Goal: Task Accomplishment & Management: Complete application form

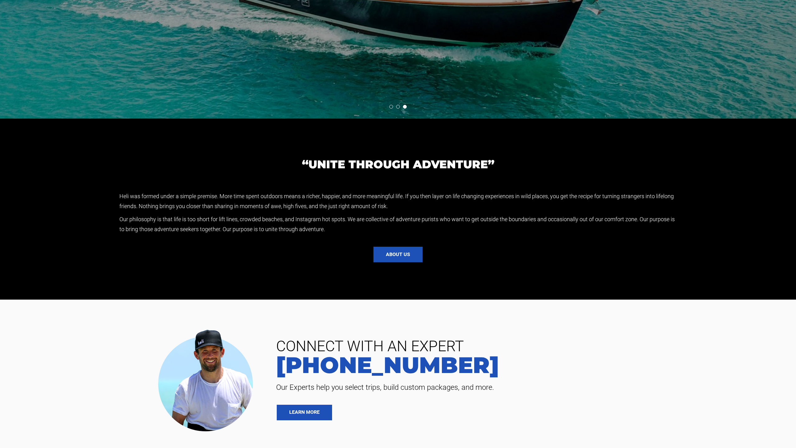
scroll to position [1674, 0]
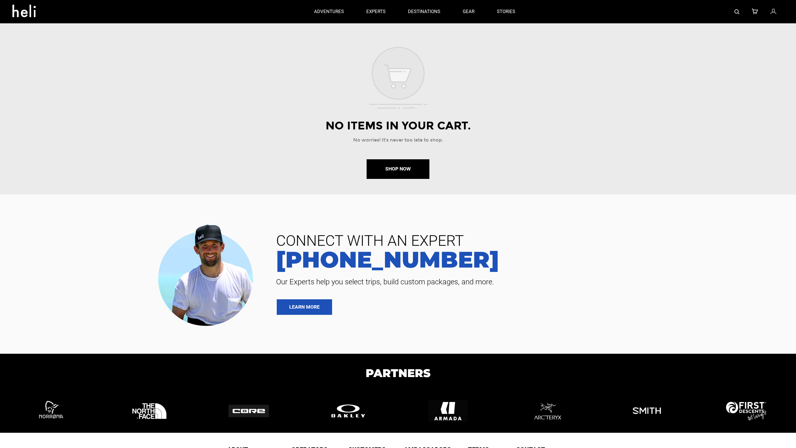
scroll to position [71, 0]
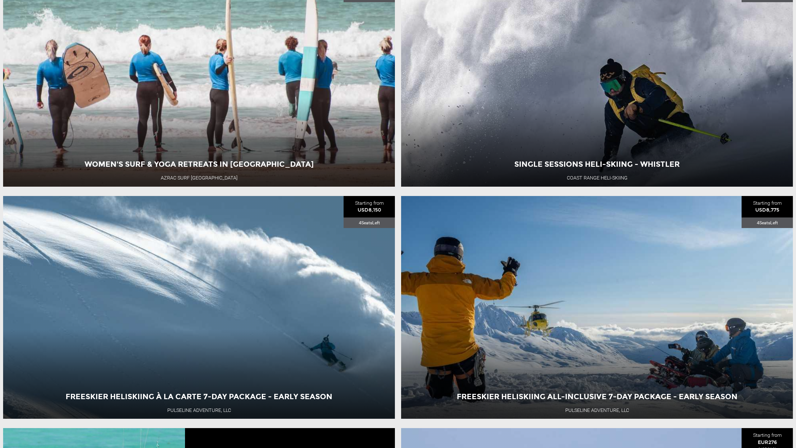
scroll to position [1702, 0]
